Goal: Navigation & Orientation: Find specific page/section

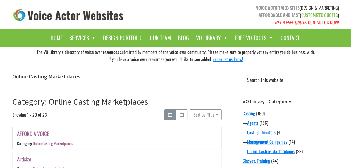
click at [183, 140] on div "AFFORD A VOICE Category Online Casting Marketplaces" at bounding box center [117, 138] width 209 height 22
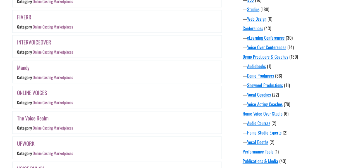
scroll to position [441, 0]
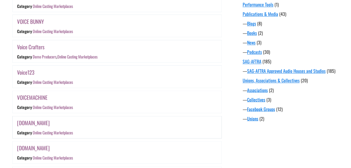
click at [39, 119] on link "[DOMAIN_NAME]" at bounding box center [33, 123] width 33 height 8
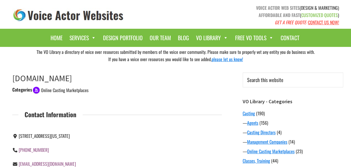
click at [52, 89] on span "Online Casting Marketplaces" at bounding box center [64, 90] width 47 height 7
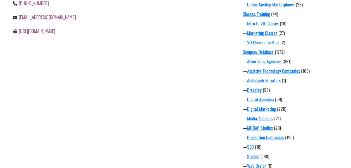
click at [37, 34] on link "https://www.voiceover.biz/" at bounding box center [37, 31] width 37 height 7
